Goal: Task Accomplishment & Management: Manage account settings

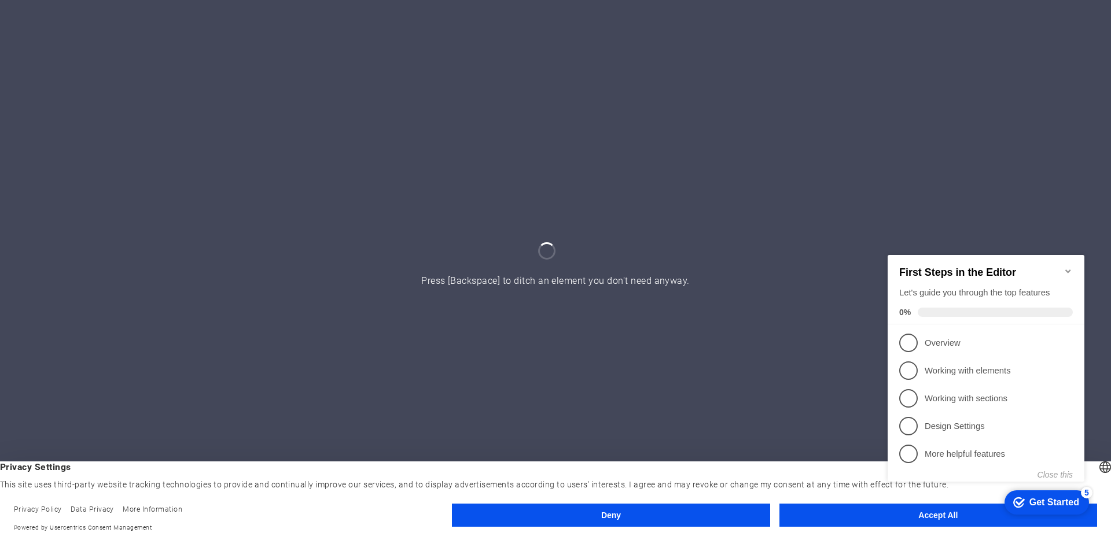
click at [818, 514] on button "Accept All" at bounding box center [938, 515] width 318 height 23
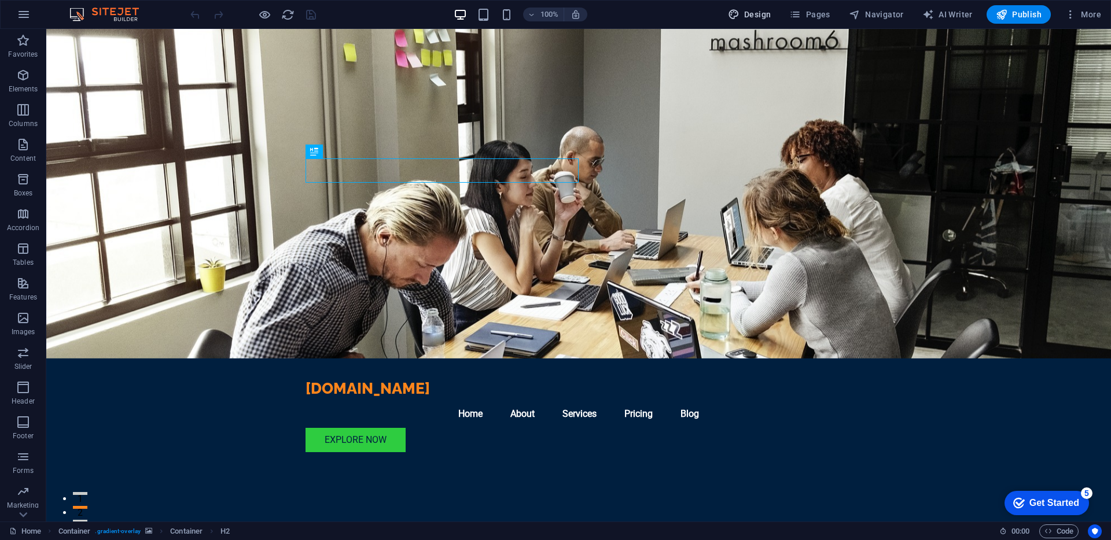
select select "px"
select select "200"
select select "px"
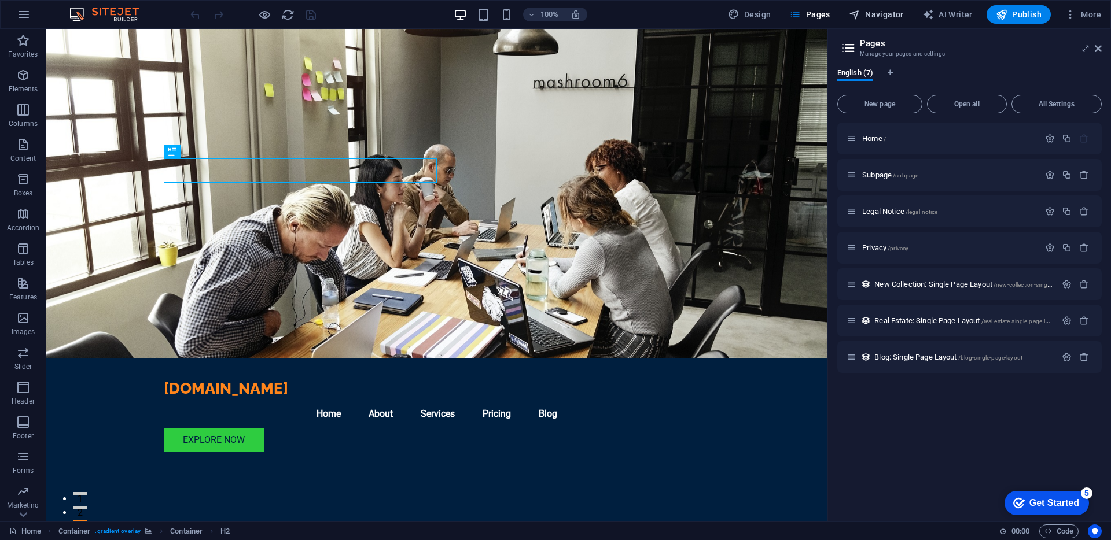
click at [876, 13] on span "Navigator" at bounding box center [876, 15] width 55 height 12
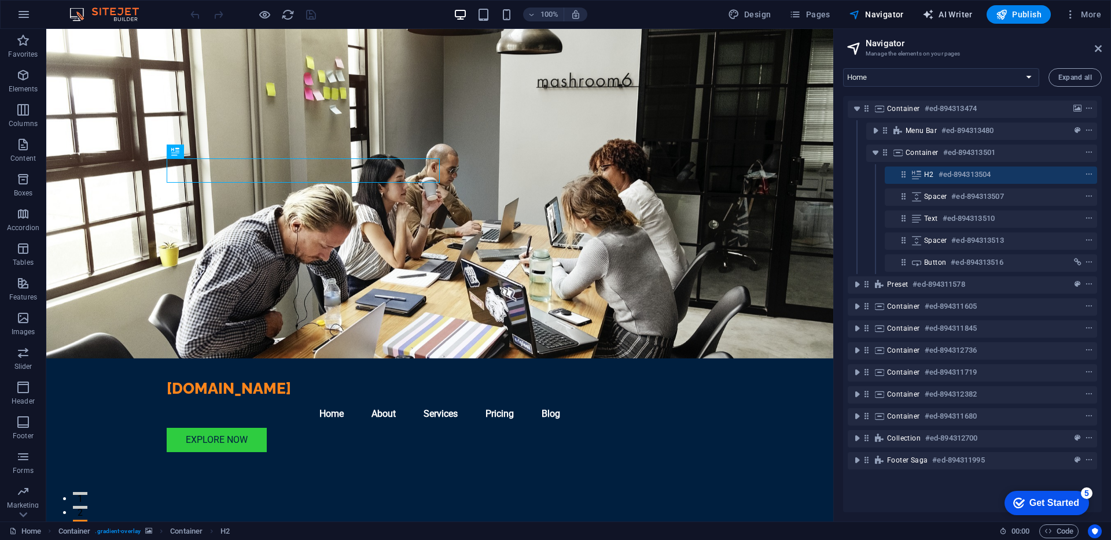
select select "English"
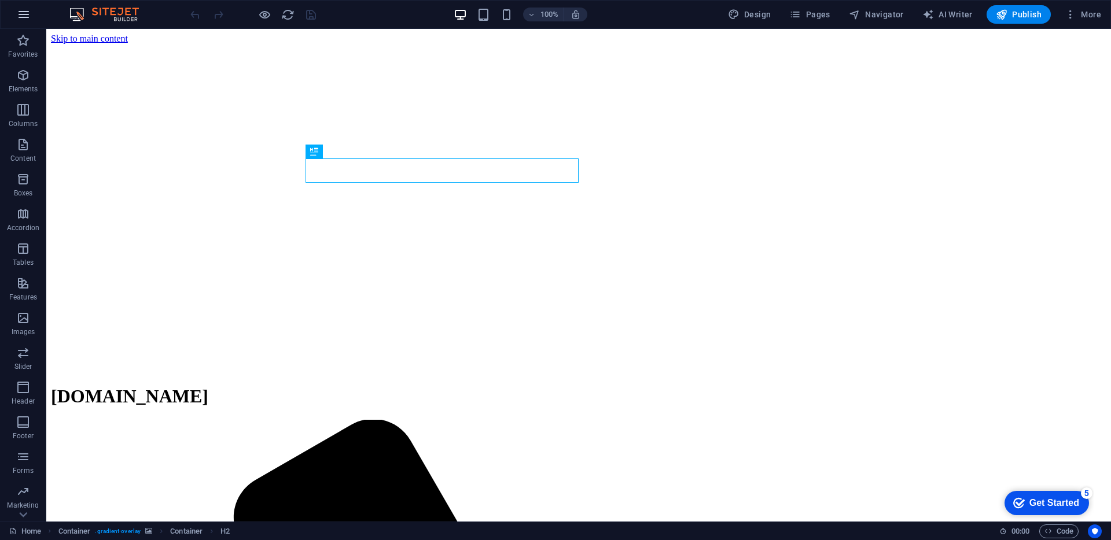
click at [0, 0] on icon "button" at bounding box center [0, 0] width 0 height 0
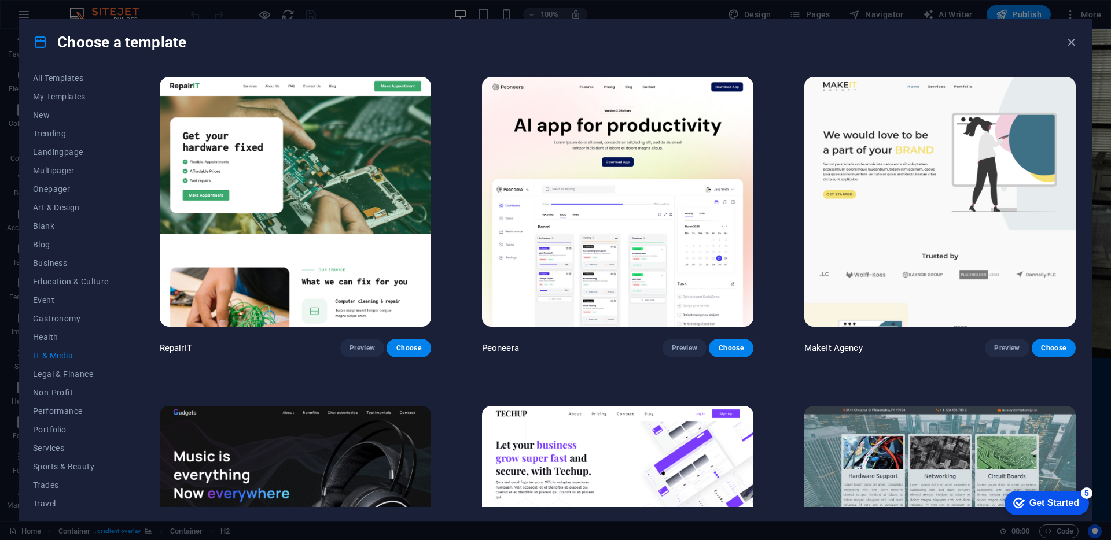
scroll to position [1, 0]
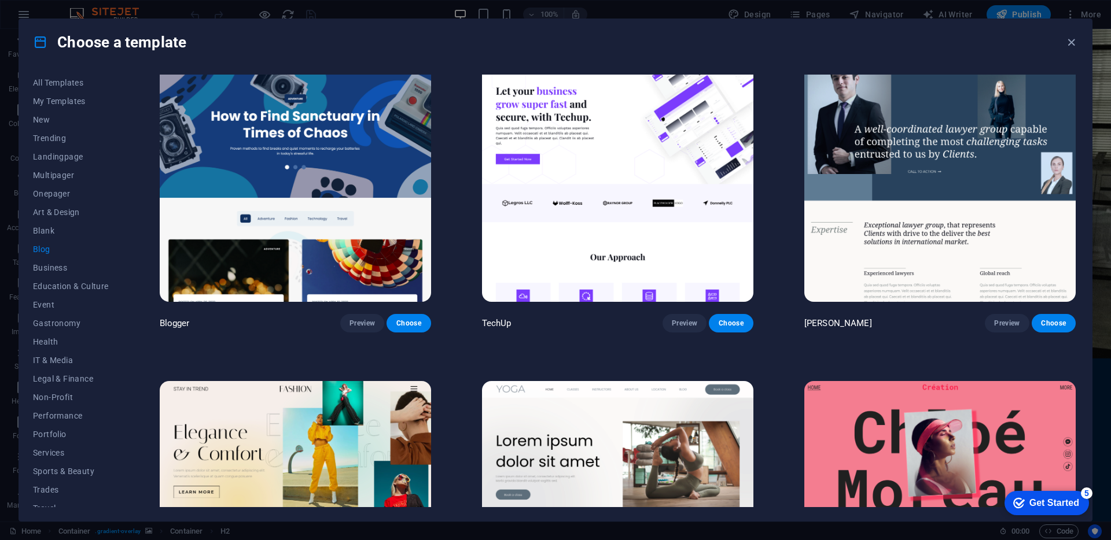
scroll to position [1353, 0]
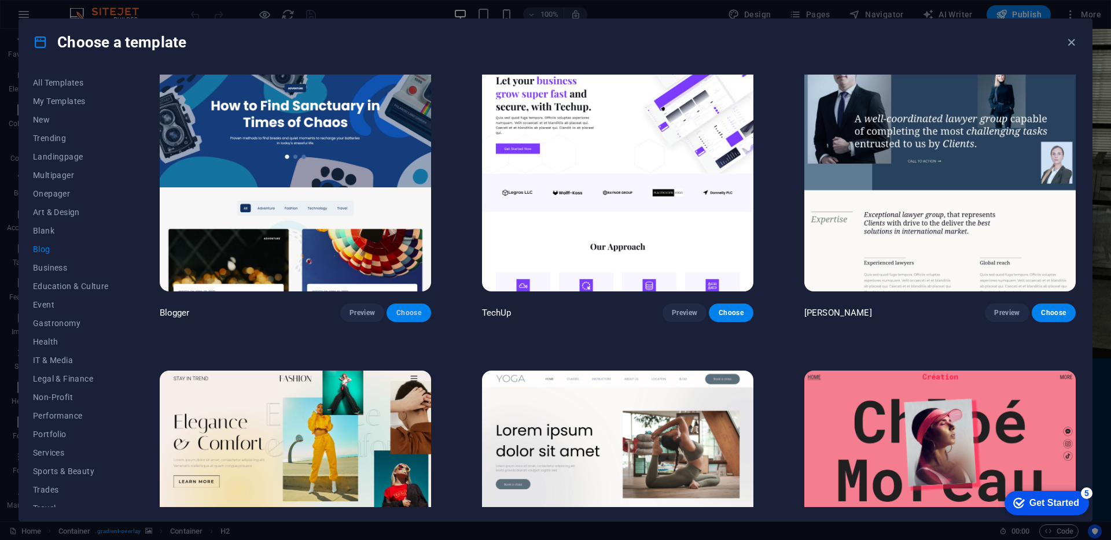
click at [415, 308] on span "Choose" at bounding box center [408, 312] width 25 height 9
